Goal: Transaction & Acquisition: Purchase product/service

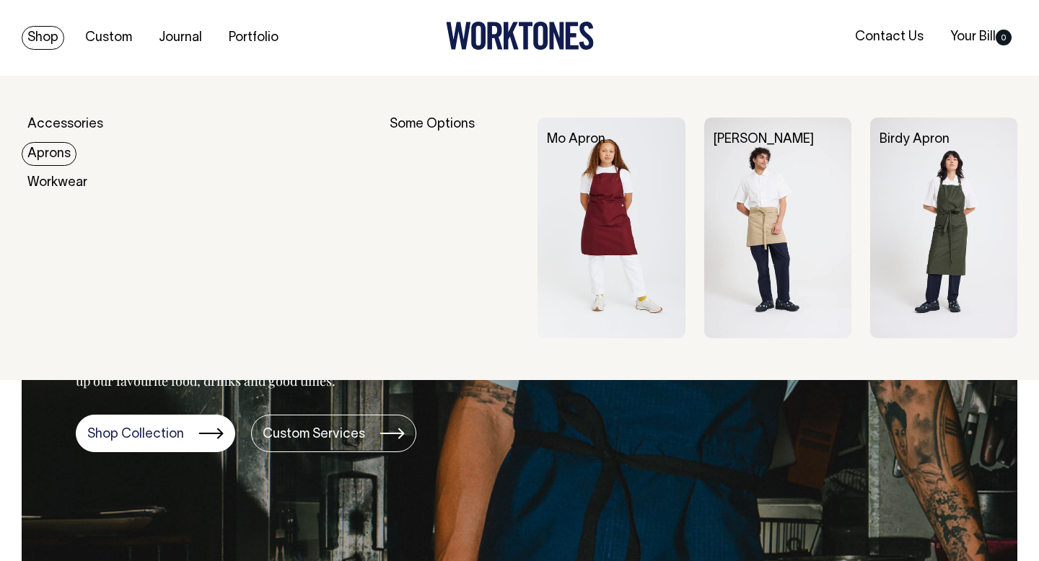
click at [52, 151] on link "Aprons" at bounding box center [49, 154] width 55 height 24
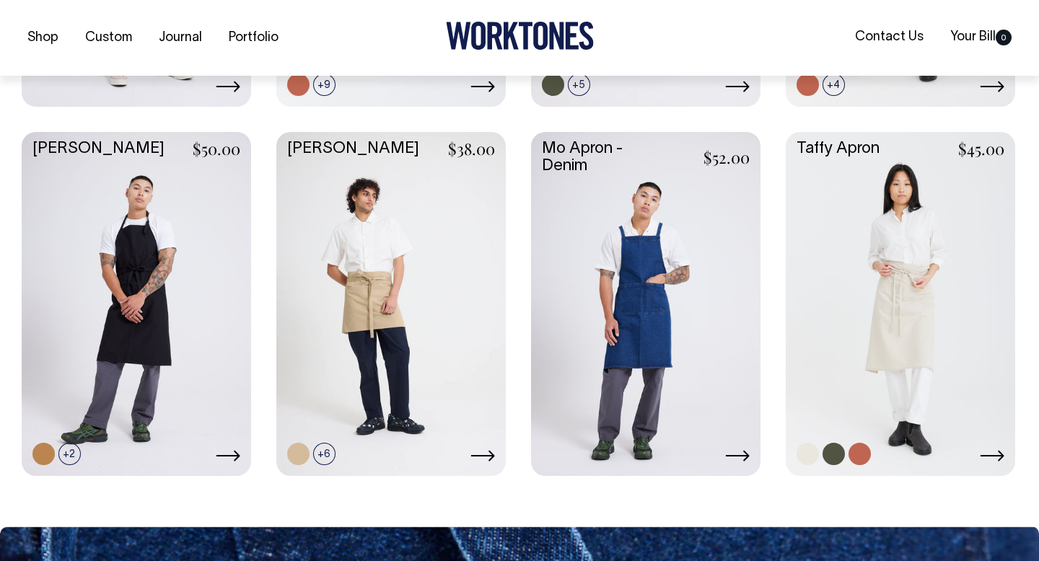
scroll to position [682, 0]
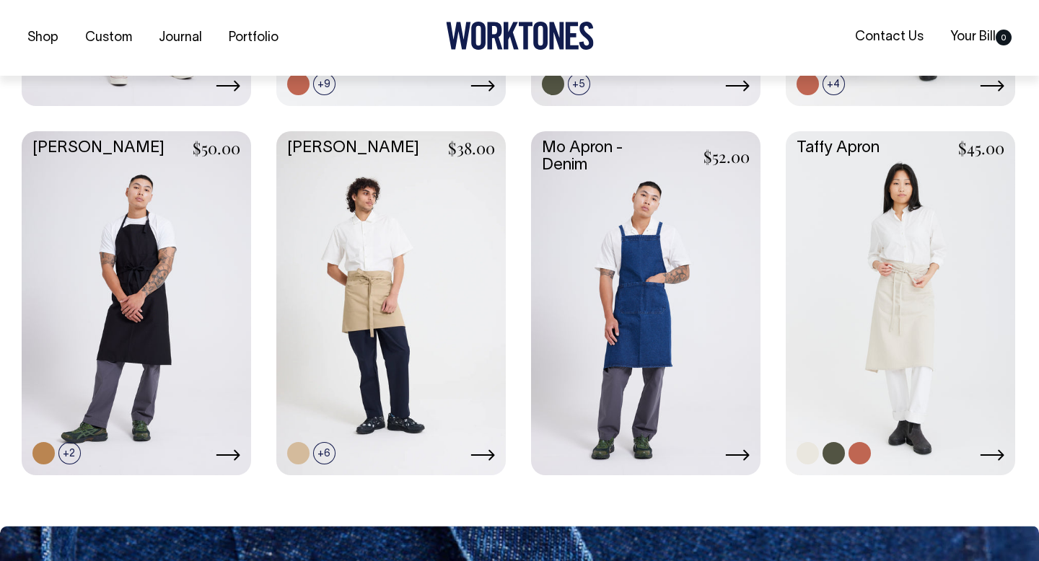
click at [904, 314] on link at bounding box center [900, 301] width 229 height 341
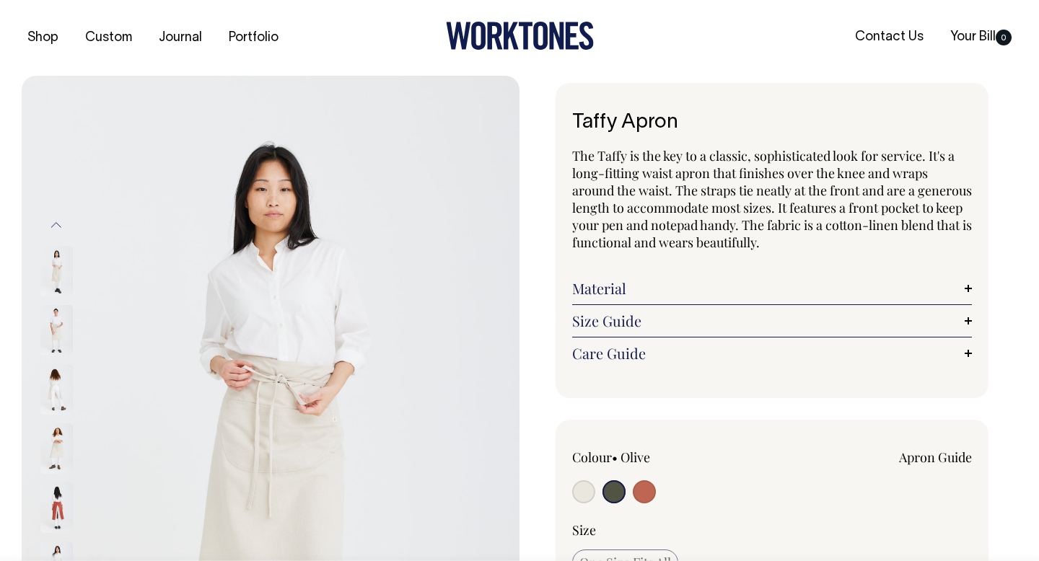
click at [584, 488] on input "radio" at bounding box center [583, 492] width 23 height 23
radio input "true"
radio input "false"
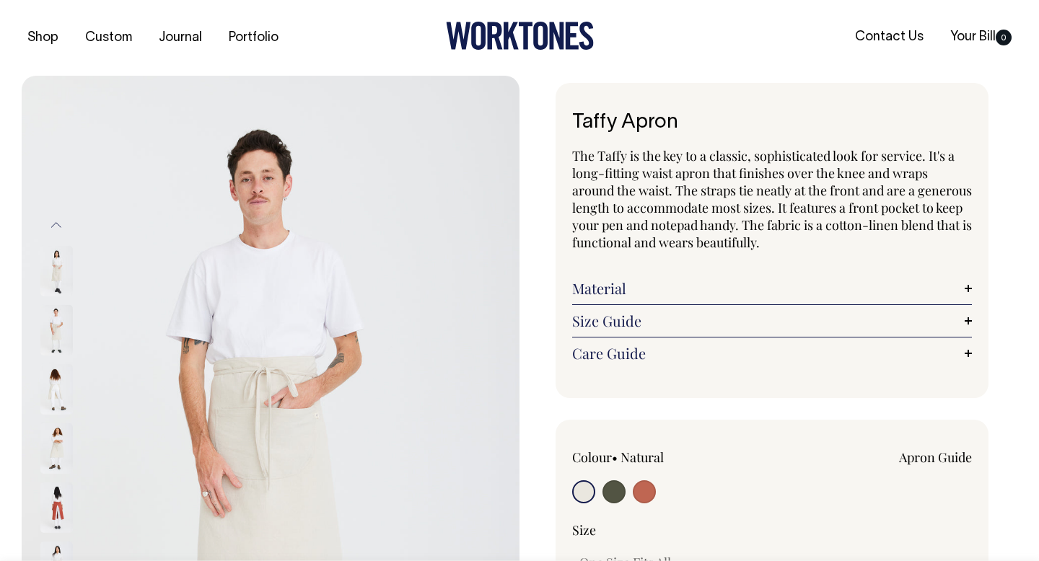
click at [584, 488] on input "radio" at bounding box center [583, 492] width 23 height 23
click at [584, 492] on input "radio" at bounding box center [583, 492] width 23 height 23
click at [619, 496] on input "radio" at bounding box center [613, 492] width 23 height 23
radio input "true"
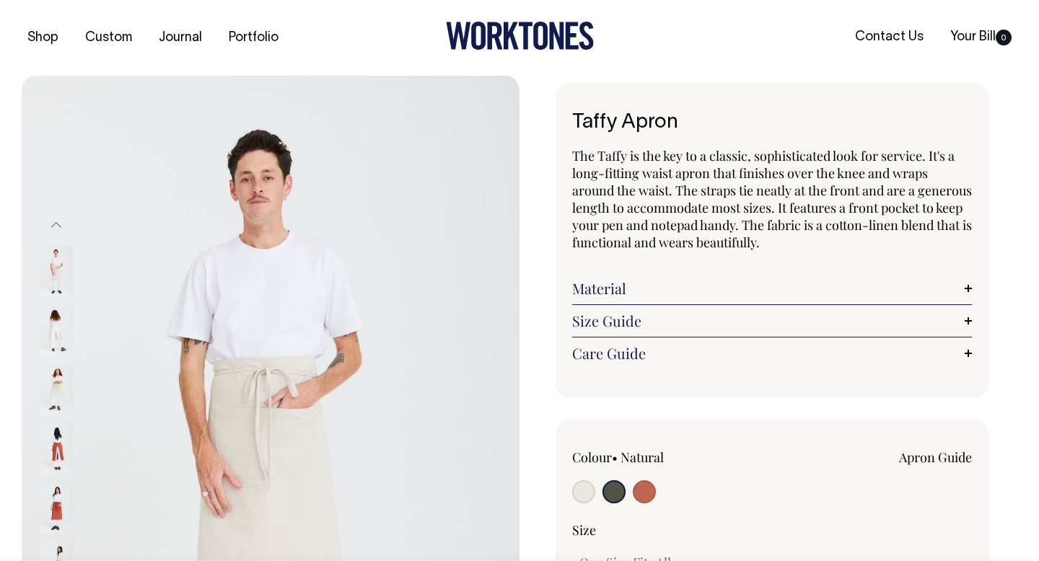
select select "Olive"
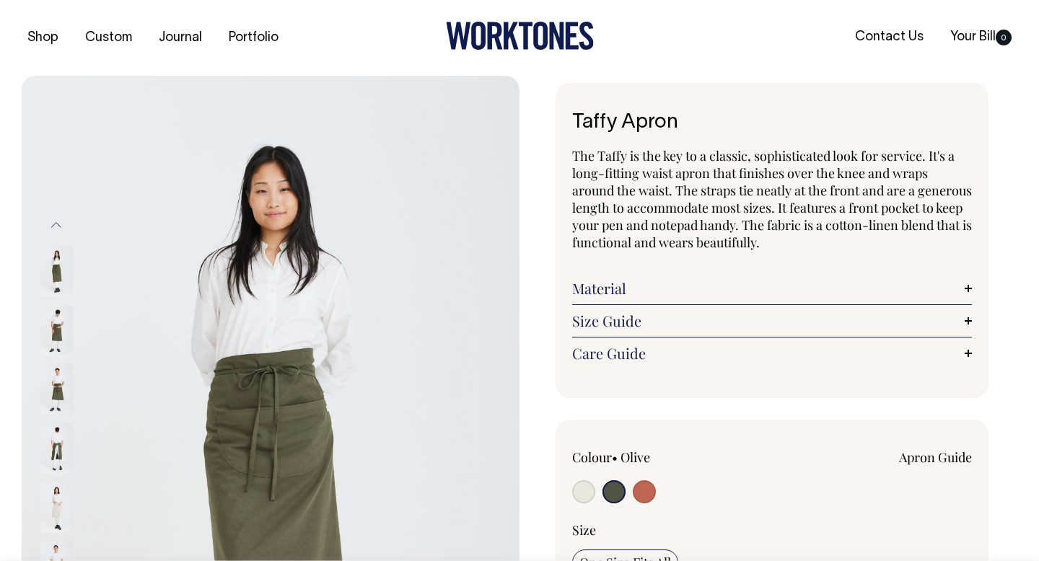
click at [584, 491] on input "radio" at bounding box center [583, 492] width 23 height 23
radio input "true"
radio input "false"
select select "Natural"
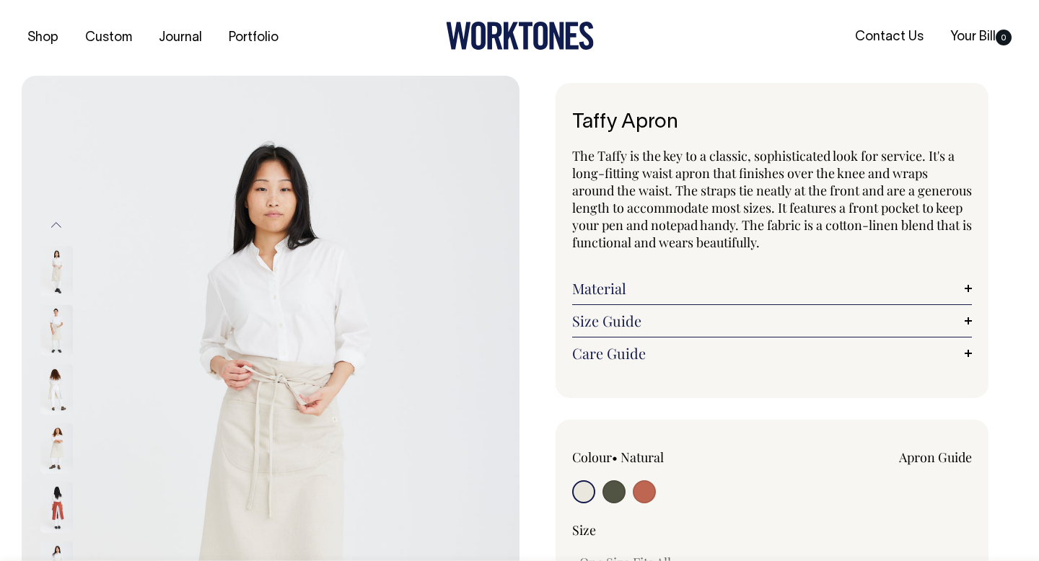
click at [580, 491] on input "radio" at bounding box center [583, 492] width 23 height 23
click at [663, 514] on div "Colour • Natural Apron Guide" at bounding box center [772, 530] width 400 height 162
click at [645, 495] on input "radio" at bounding box center [644, 492] width 23 height 23
radio input "true"
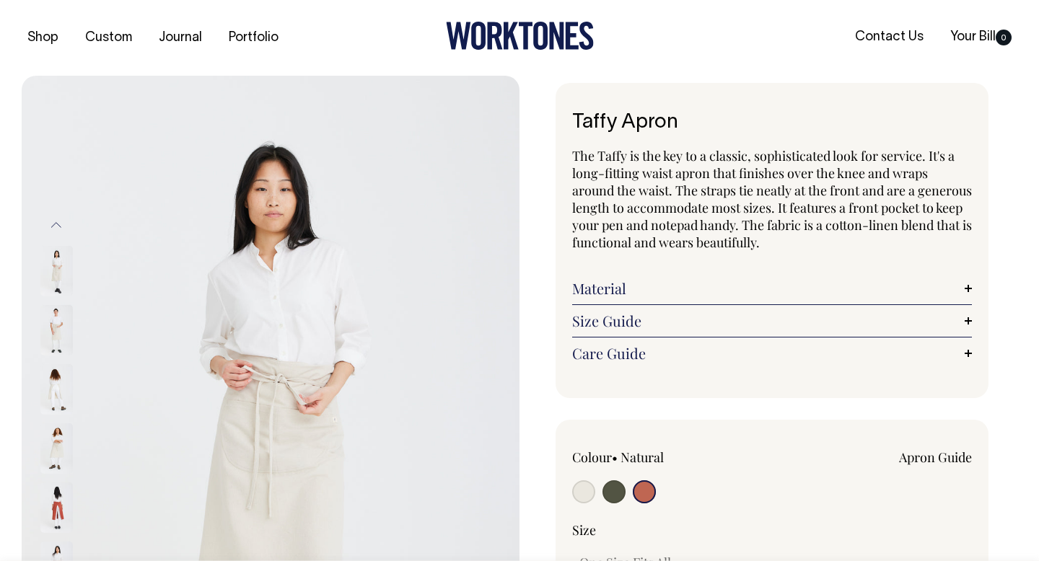
select select "Rust"
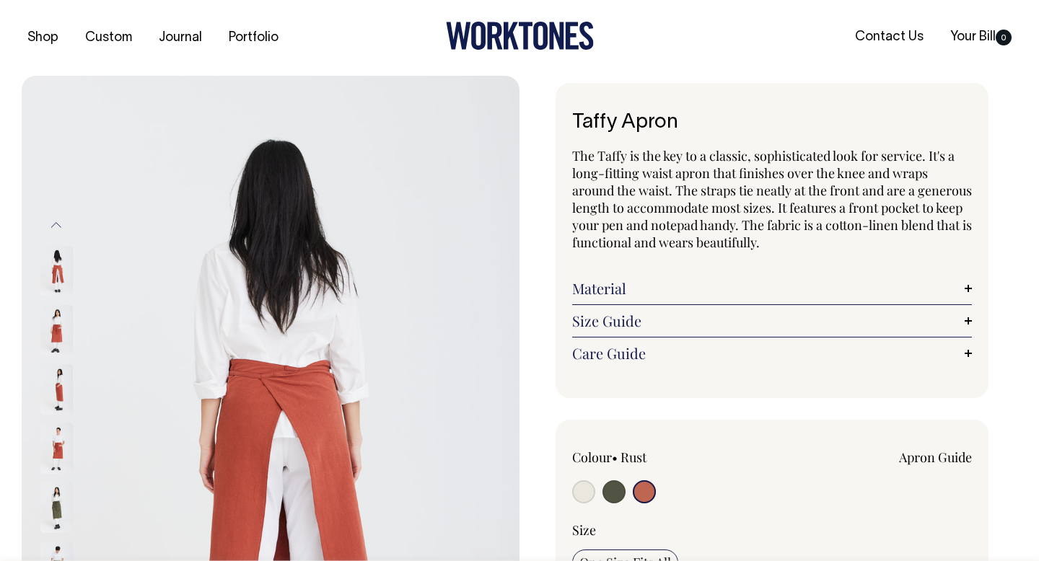
click at [622, 491] on input "radio" at bounding box center [613, 492] width 23 height 23
radio input "true"
select select "Olive"
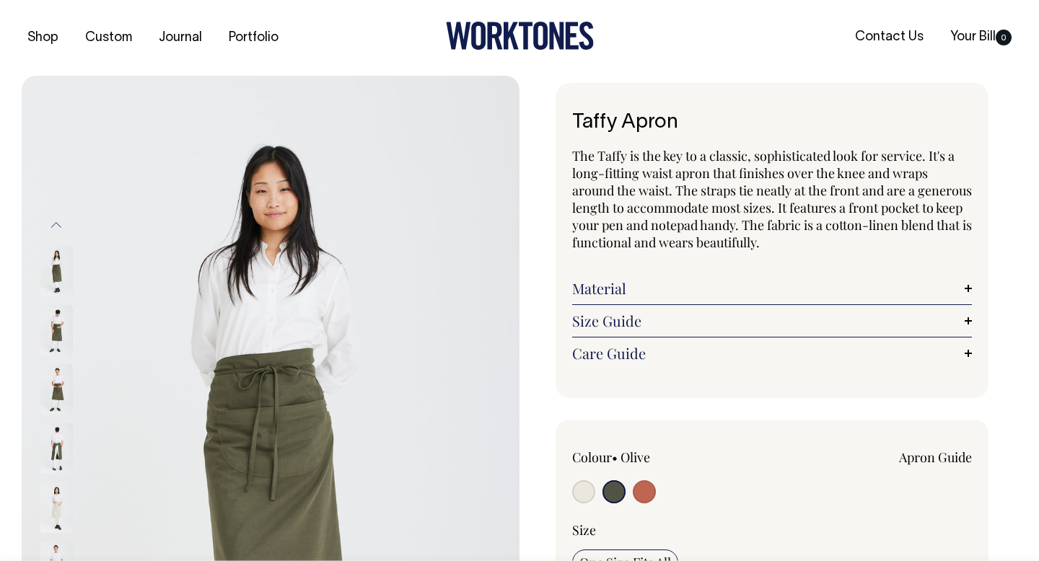
click at [584, 489] on input "radio" at bounding box center [583, 492] width 23 height 23
radio input "true"
radio input "false"
select select "Natural"
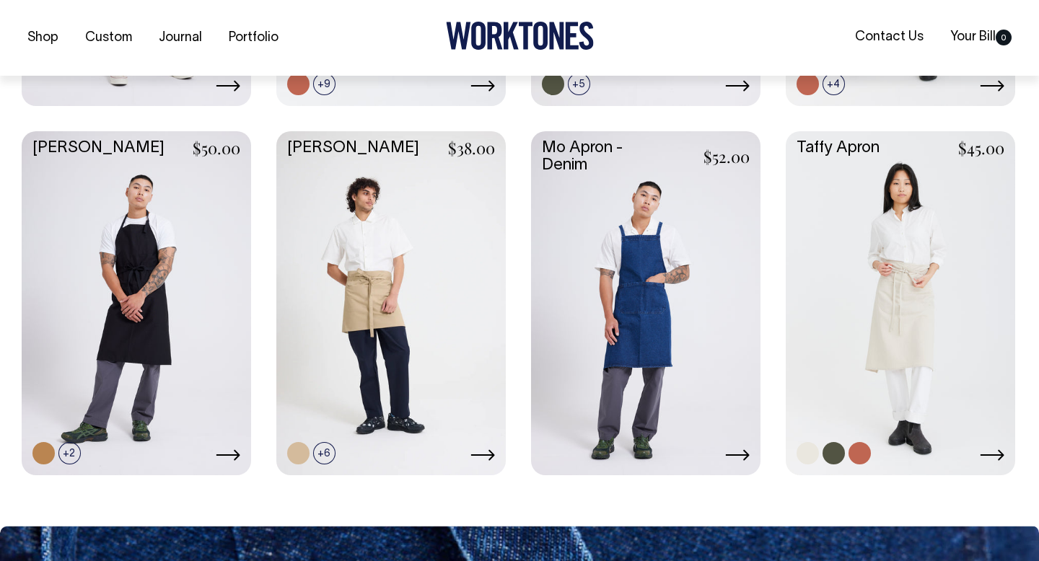
click at [887, 253] on link at bounding box center [900, 301] width 229 height 341
click at [425, 425] on link at bounding box center [428, 427] width 22 height 22
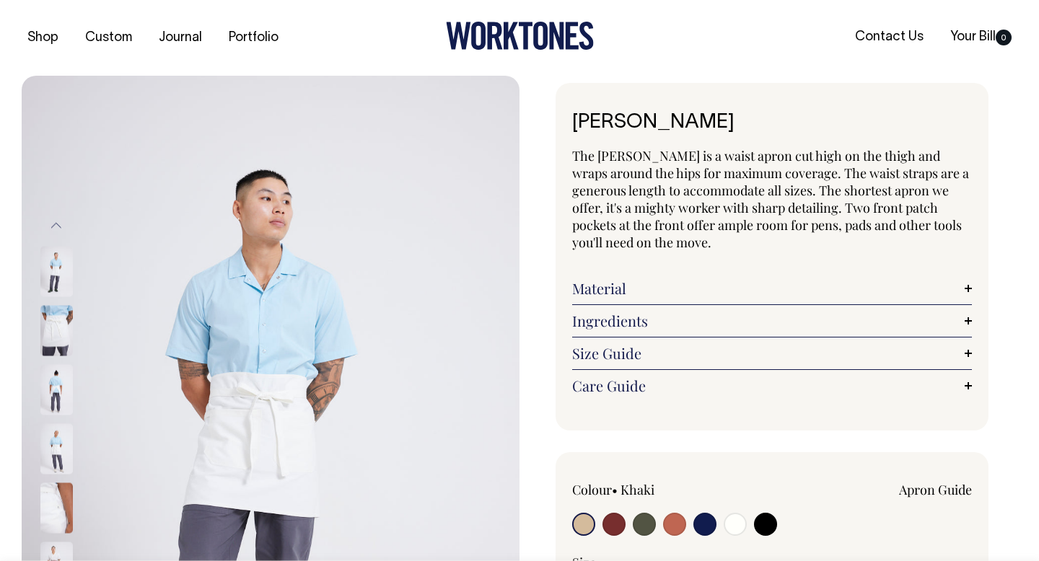
radio input "true"
select select "Off-White"
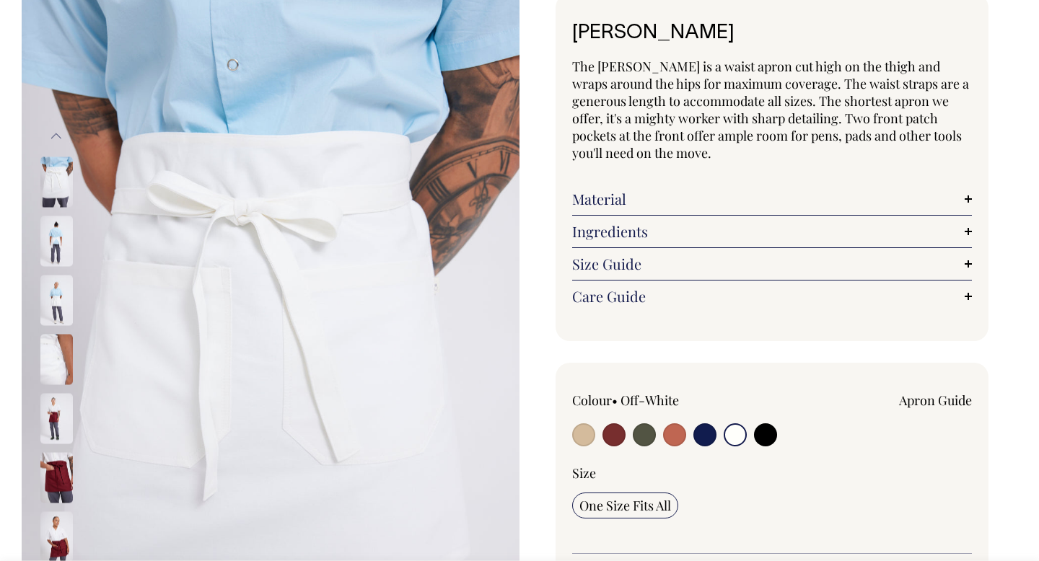
scroll to position [90, 0]
click at [60, 245] on img at bounding box center [56, 240] width 32 height 51
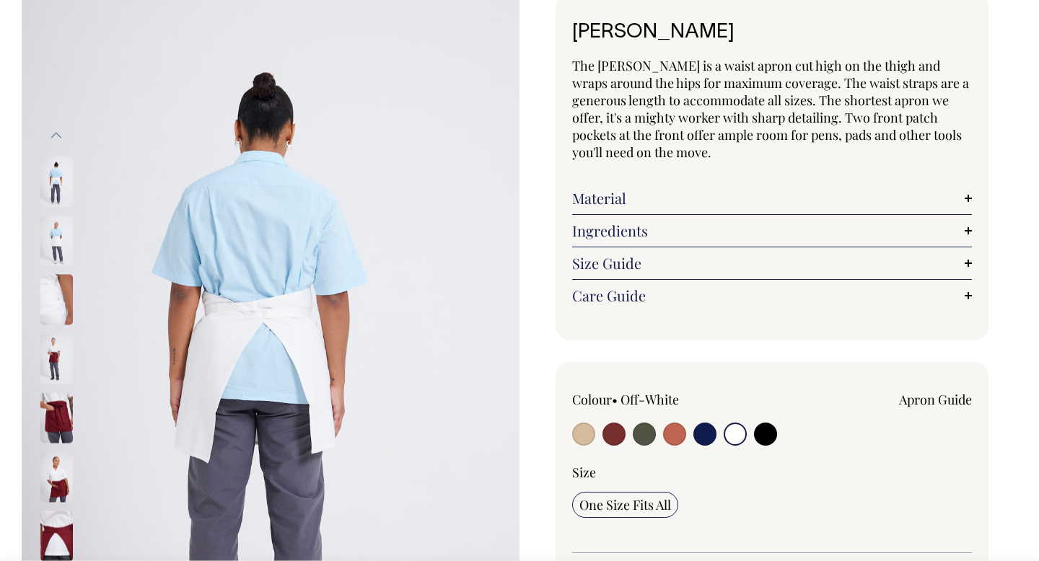
click at [56, 235] on img at bounding box center [56, 240] width 32 height 51
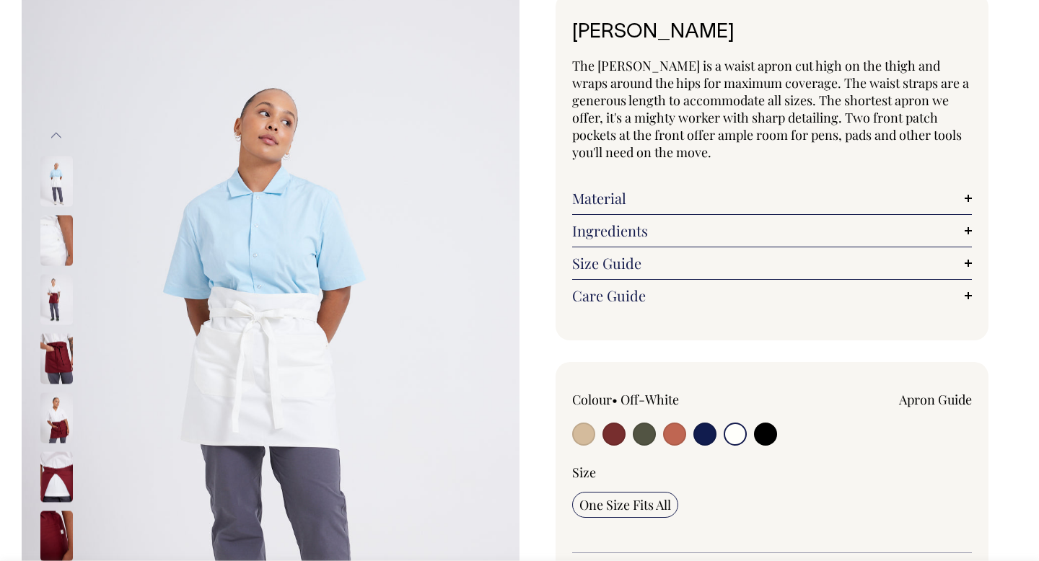
click at [58, 291] on img at bounding box center [56, 299] width 32 height 51
